Goal: Book appointment/travel/reservation

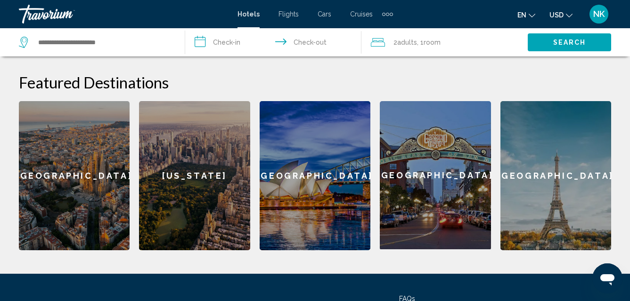
scroll to position [246, 0]
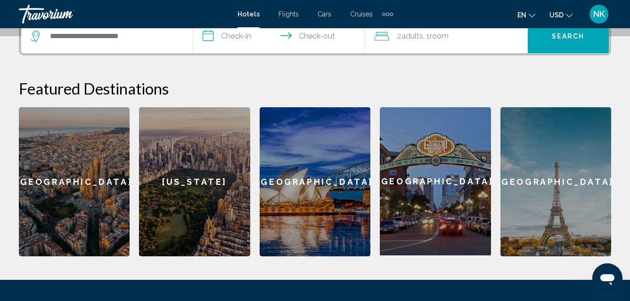
click at [114, 159] on div "[GEOGRAPHIC_DATA]" at bounding box center [74, 181] width 111 height 149
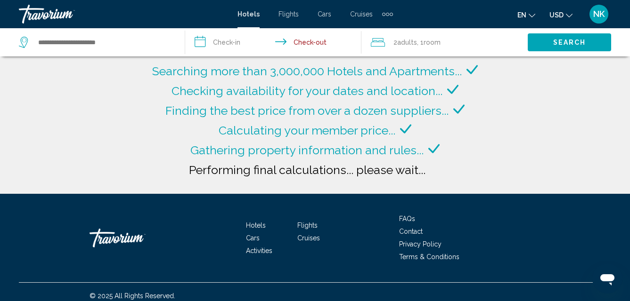
type input "**********"
